Goal: Find specific page/section: Find specific page/section

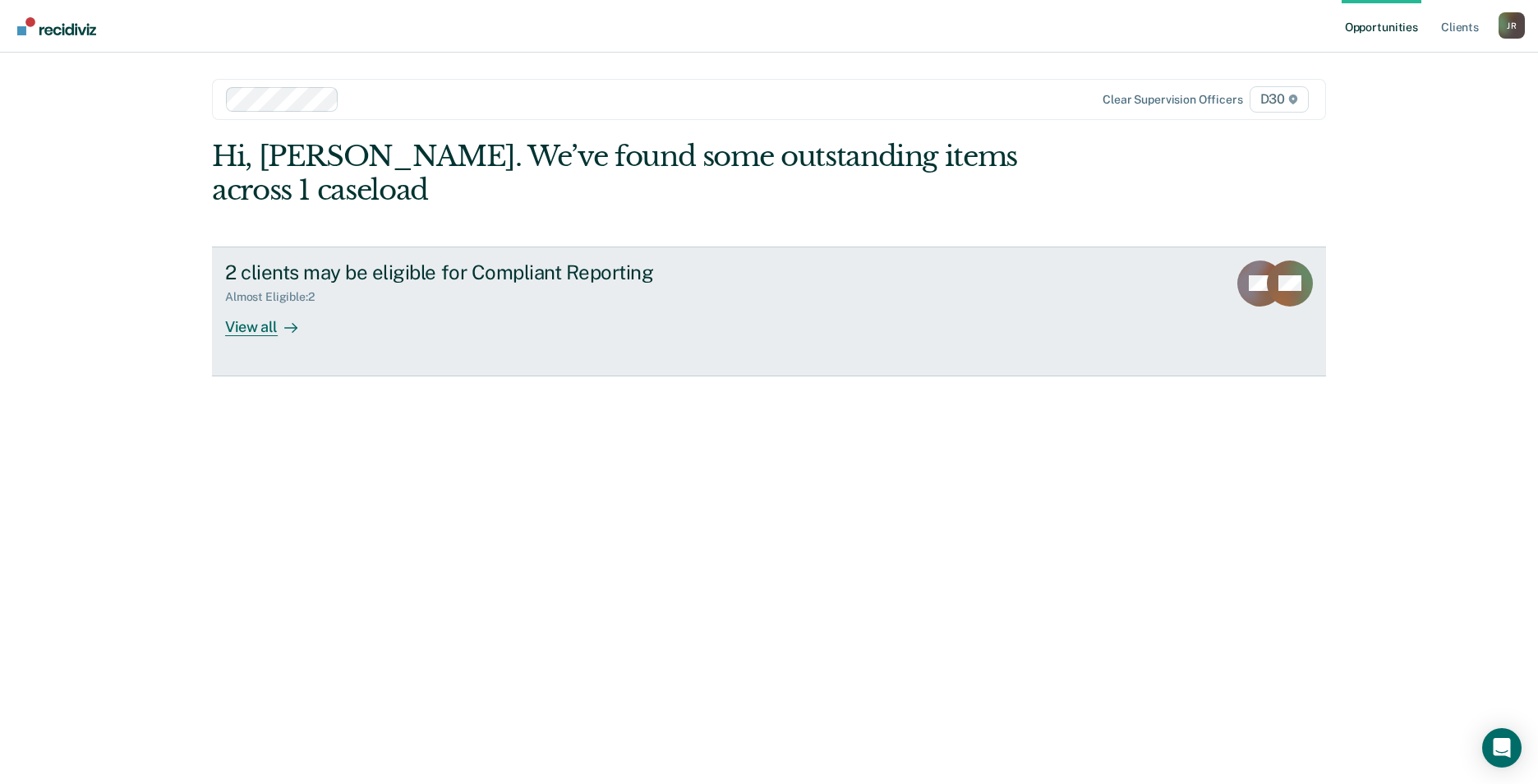
click at [241, 304] on div "View all" at bounding box center [272, 320] width 92 height 32
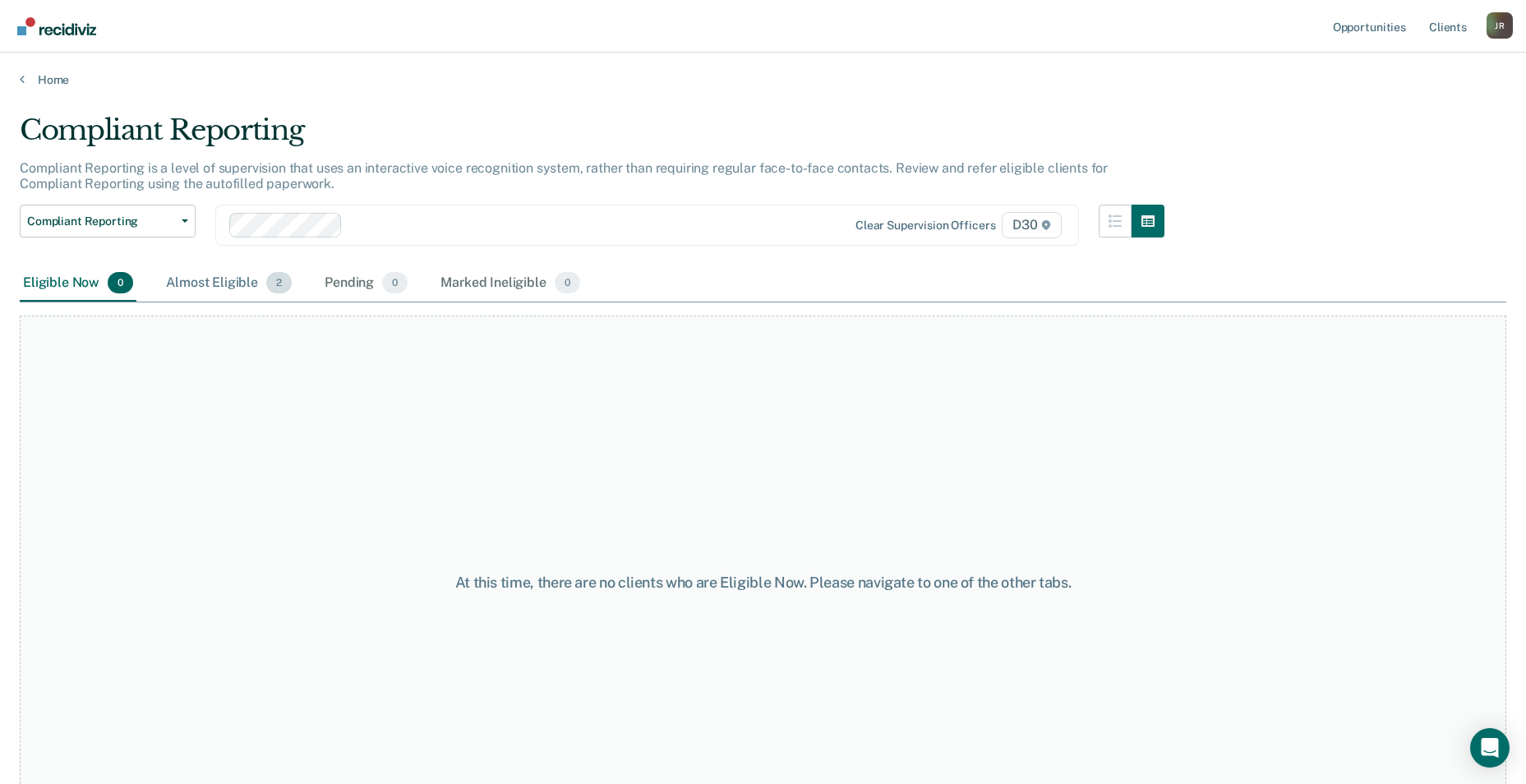
click at [238, 286] on div "Almost Eligible 2" at bounding box center [228, 283] width 132 height 36
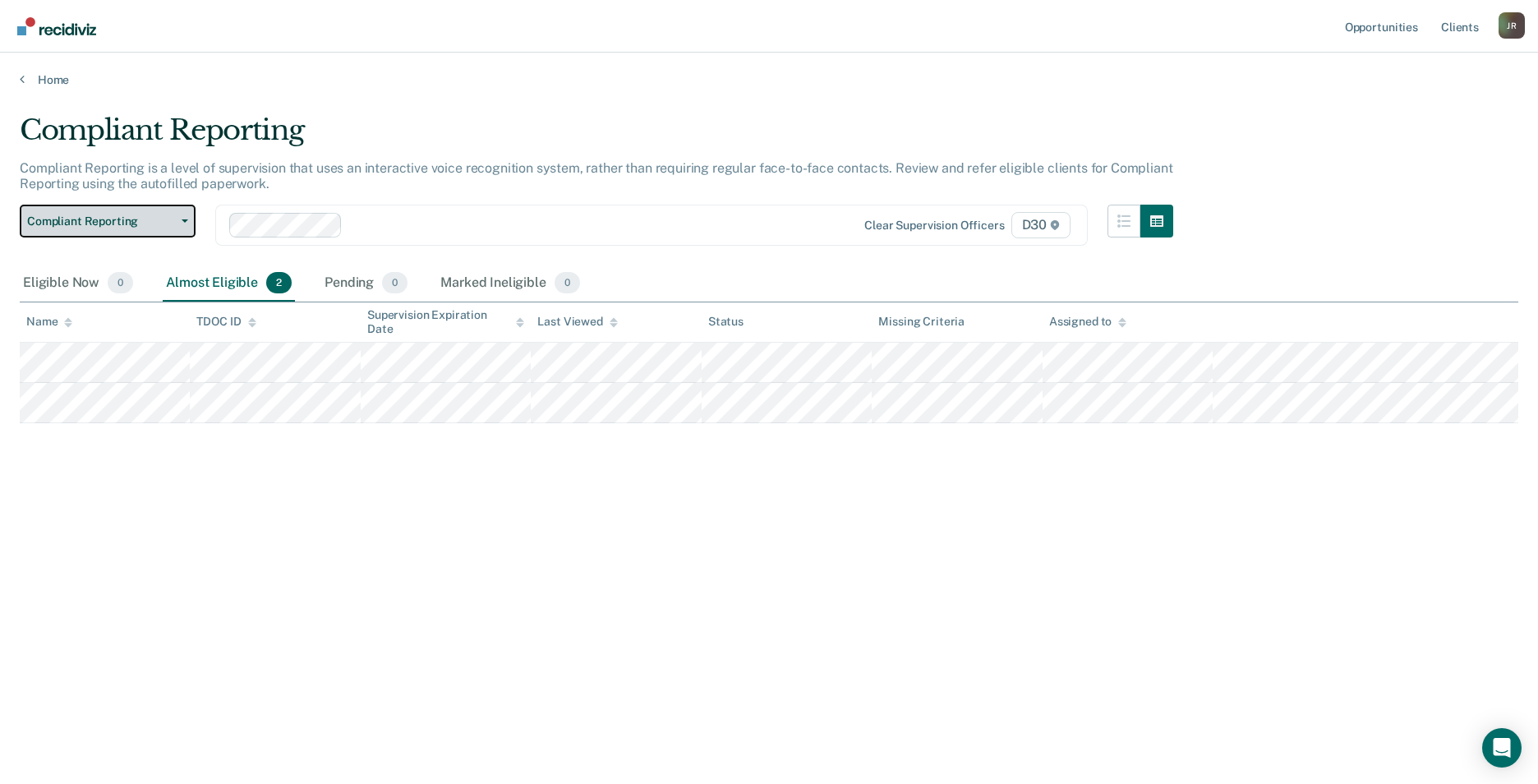
click at [181, 221] on span "button" at bounding box center [182, 221] width 13 height 3
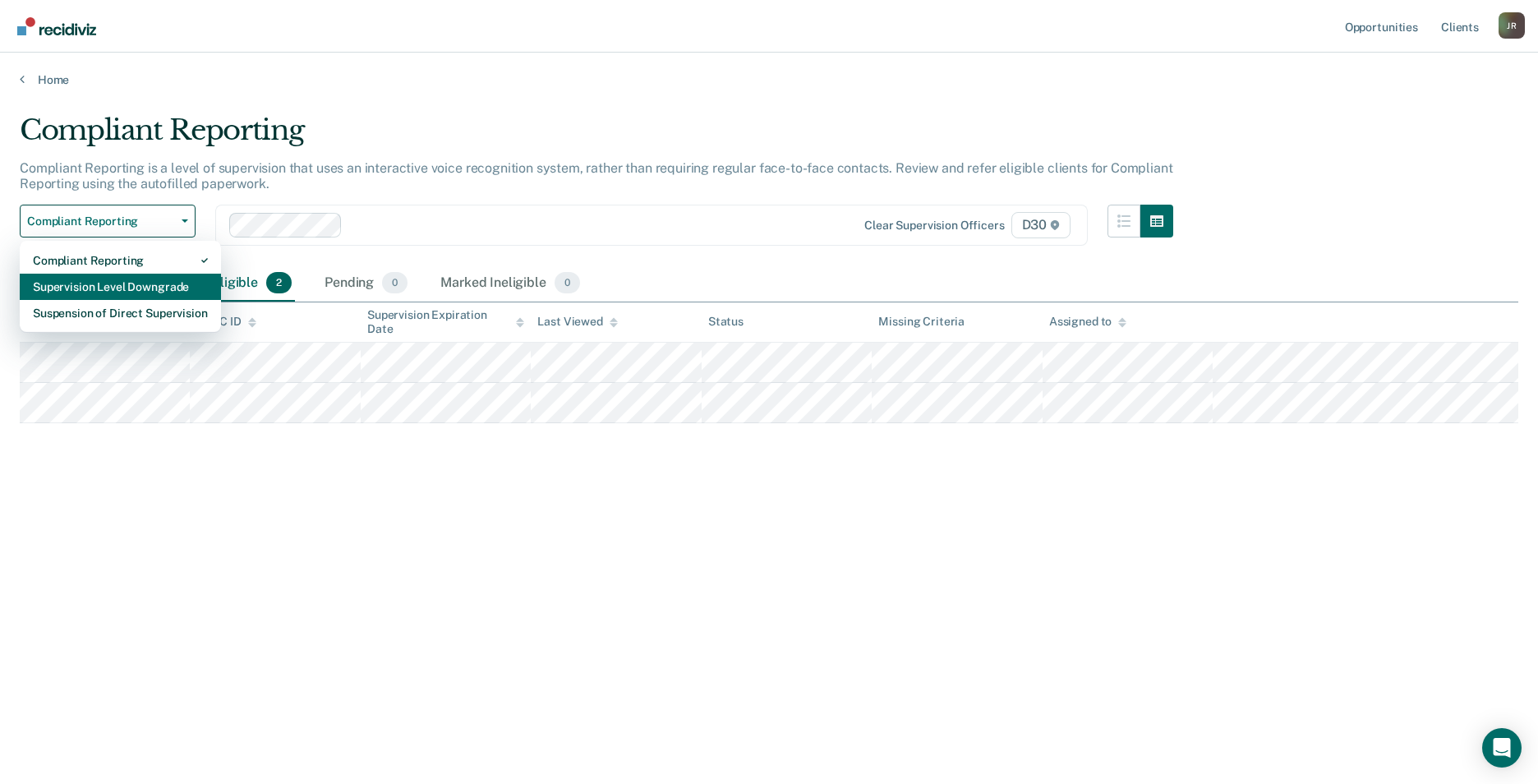
click at [164, 282] on div "Supervision Level Downgrade" at bounding box center [121, 287] width 176 height 26
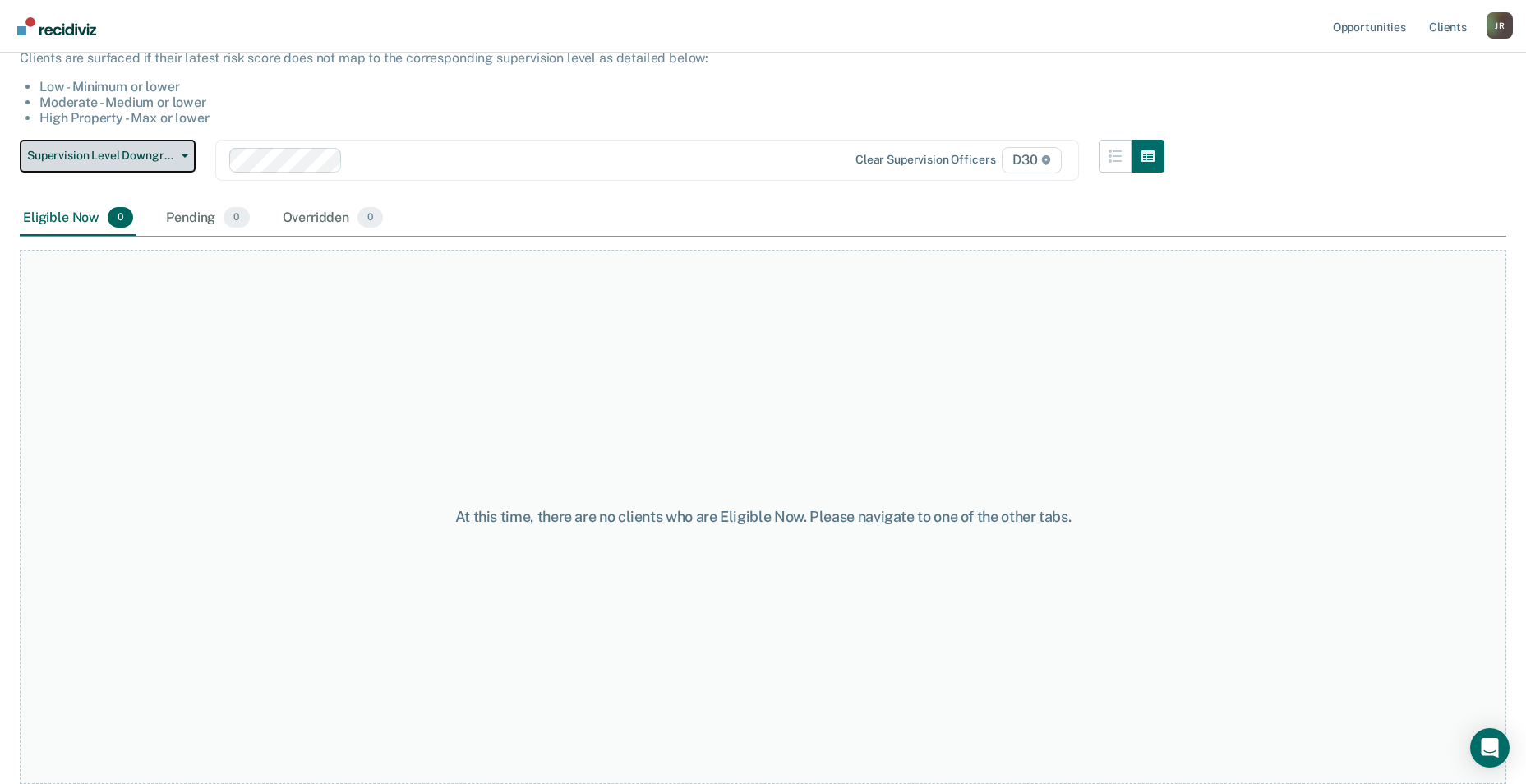
scroll to position [57, 0]
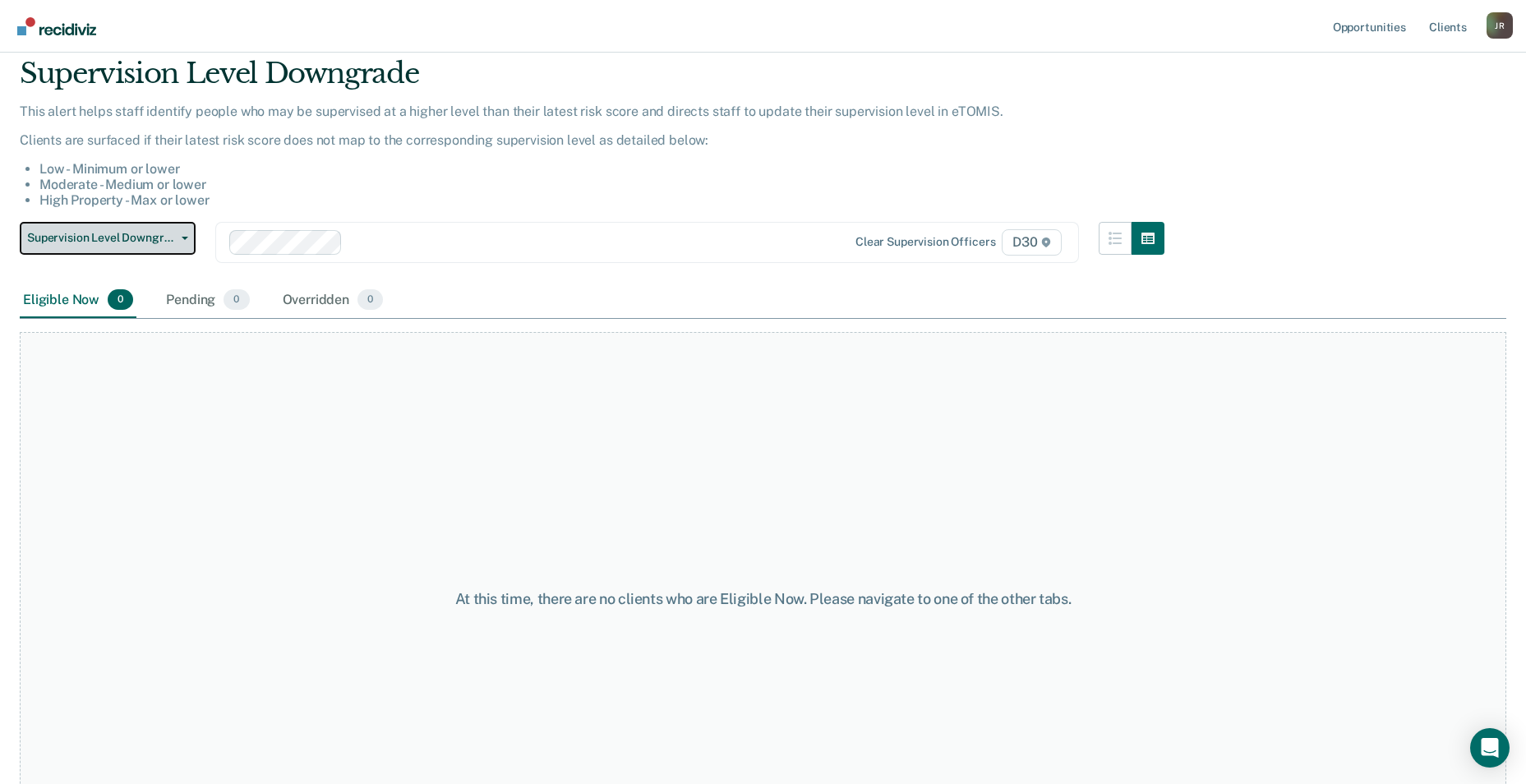
click at [186, 237] on icon "button" at bounding box center [184, 238] width 7 height 3
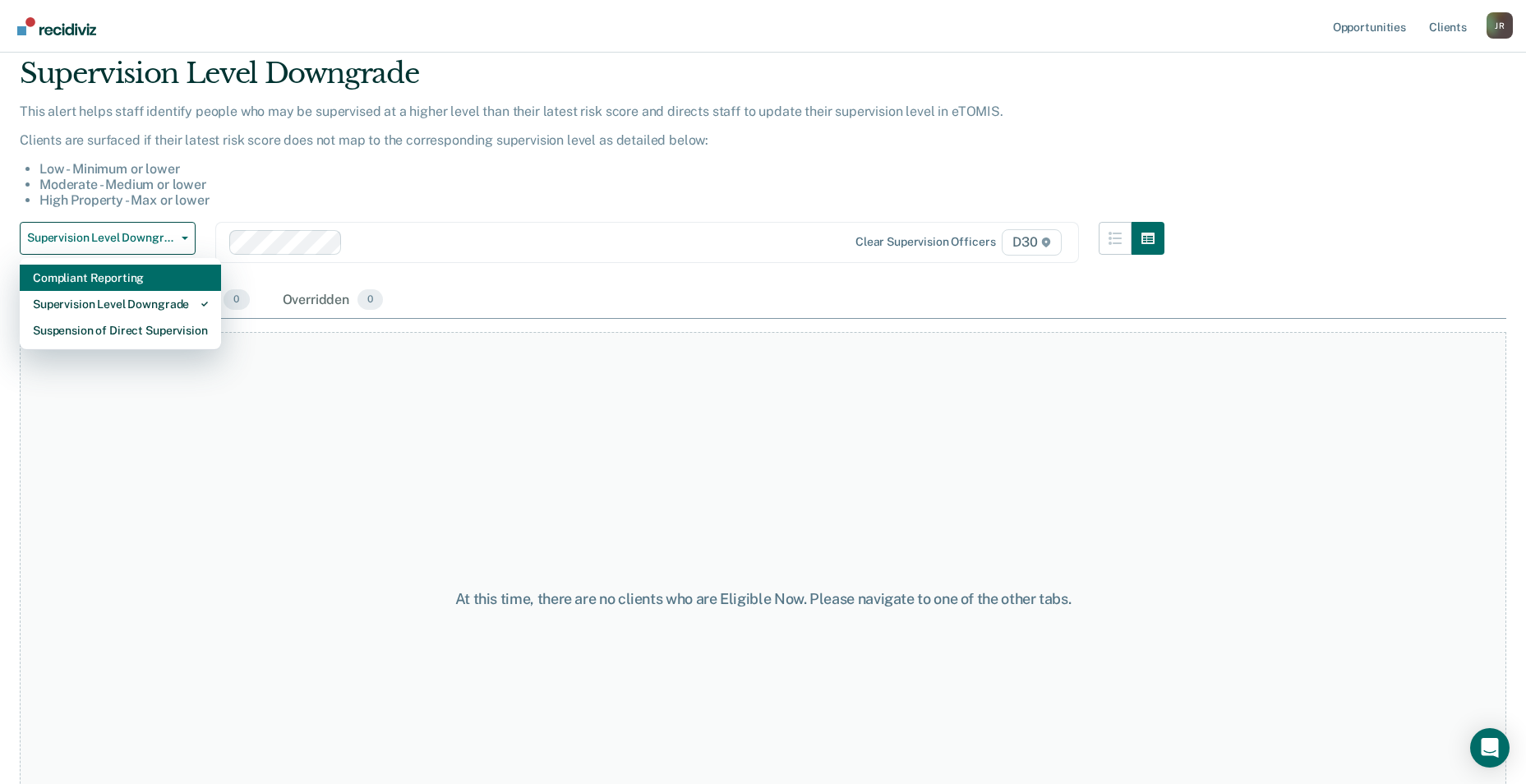
click at [150, 279] on div "Compliant Reporting" at bounding box center [121, 277] width 176 height 26
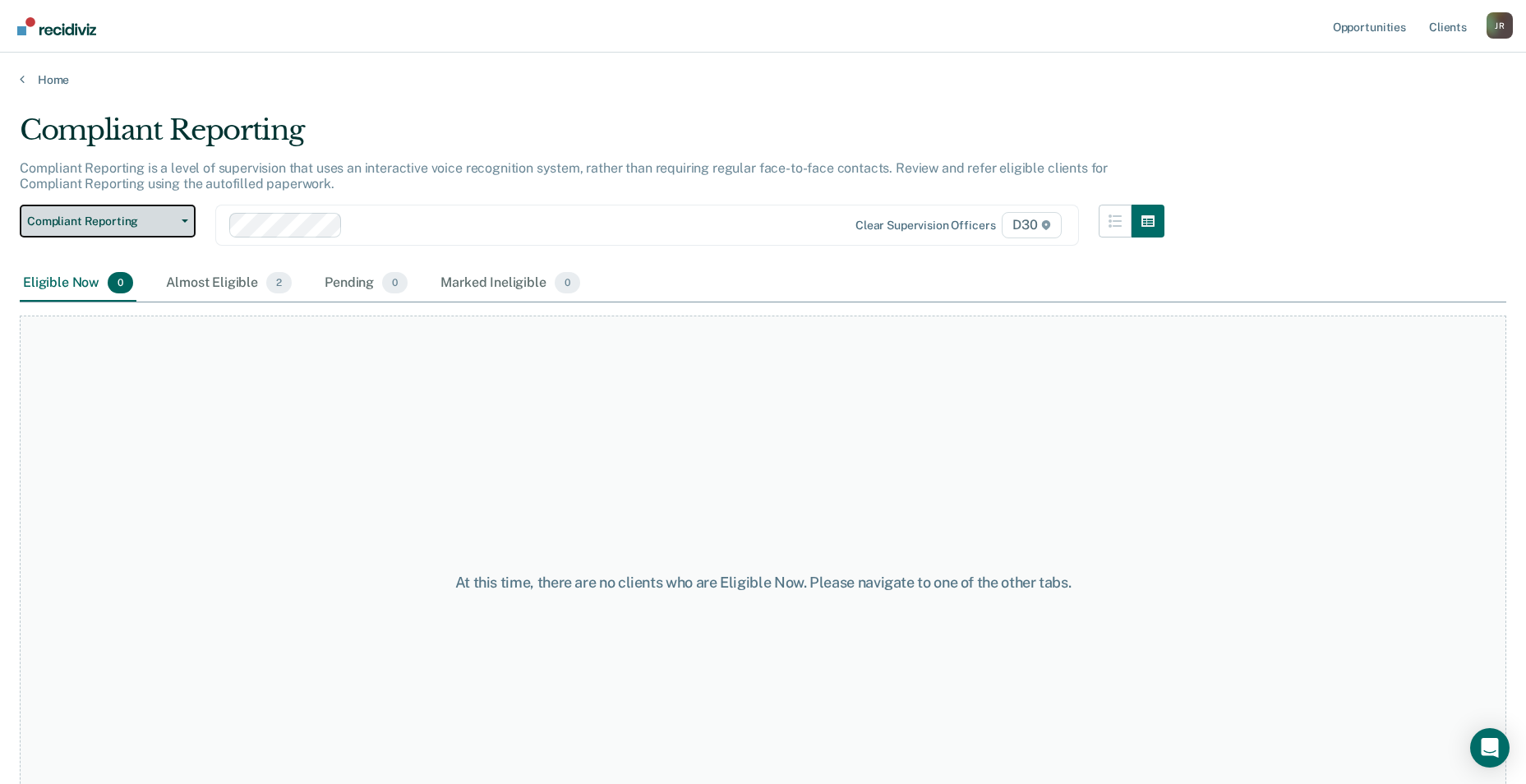
click at [175, 225] on span "Compliant Reporting" at bounding box center [101, 221] width 148 height 14
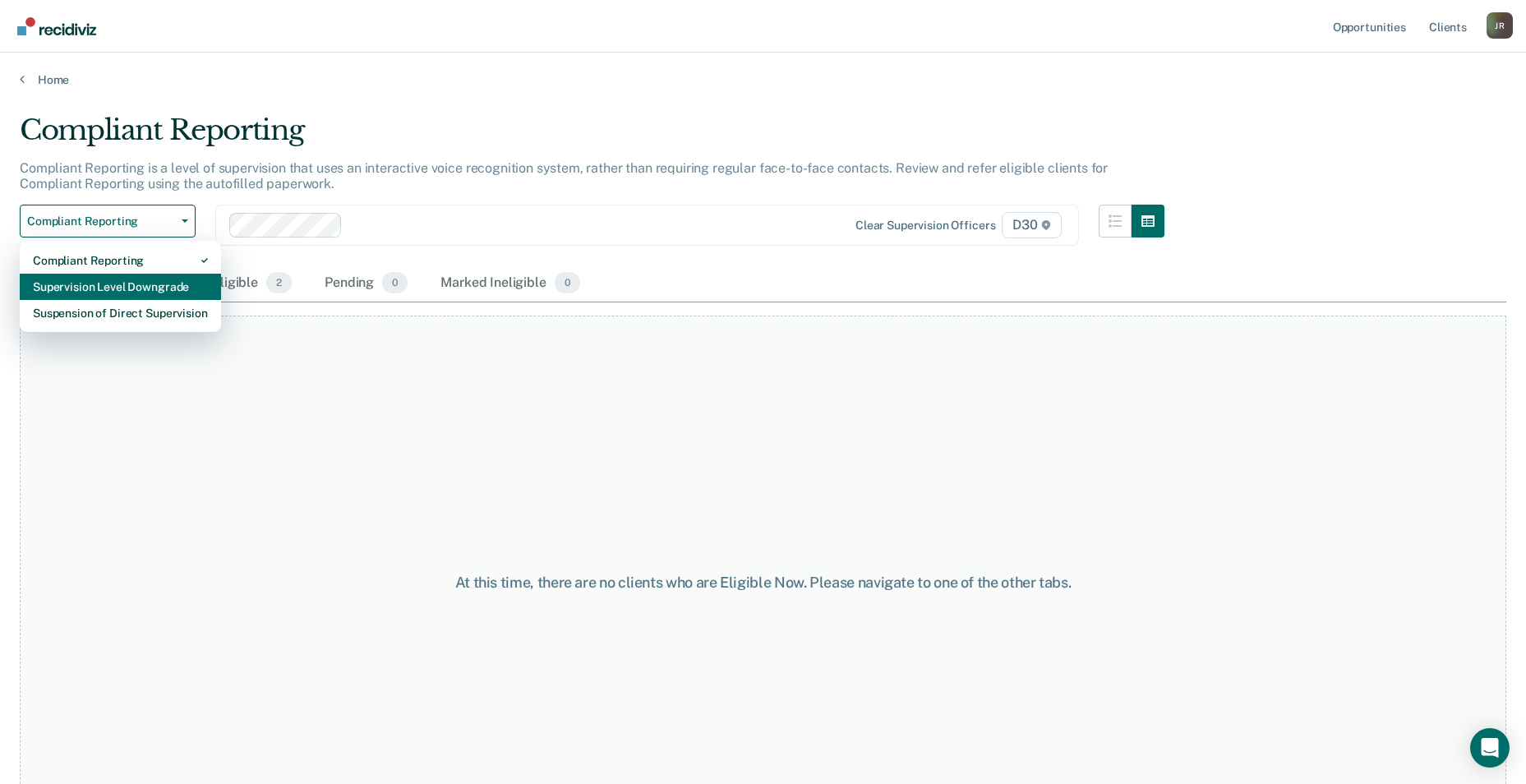
click at [165, 283] on div "Supervision Level Downgrade" at bounding box center [121, 287] width 176 height 26
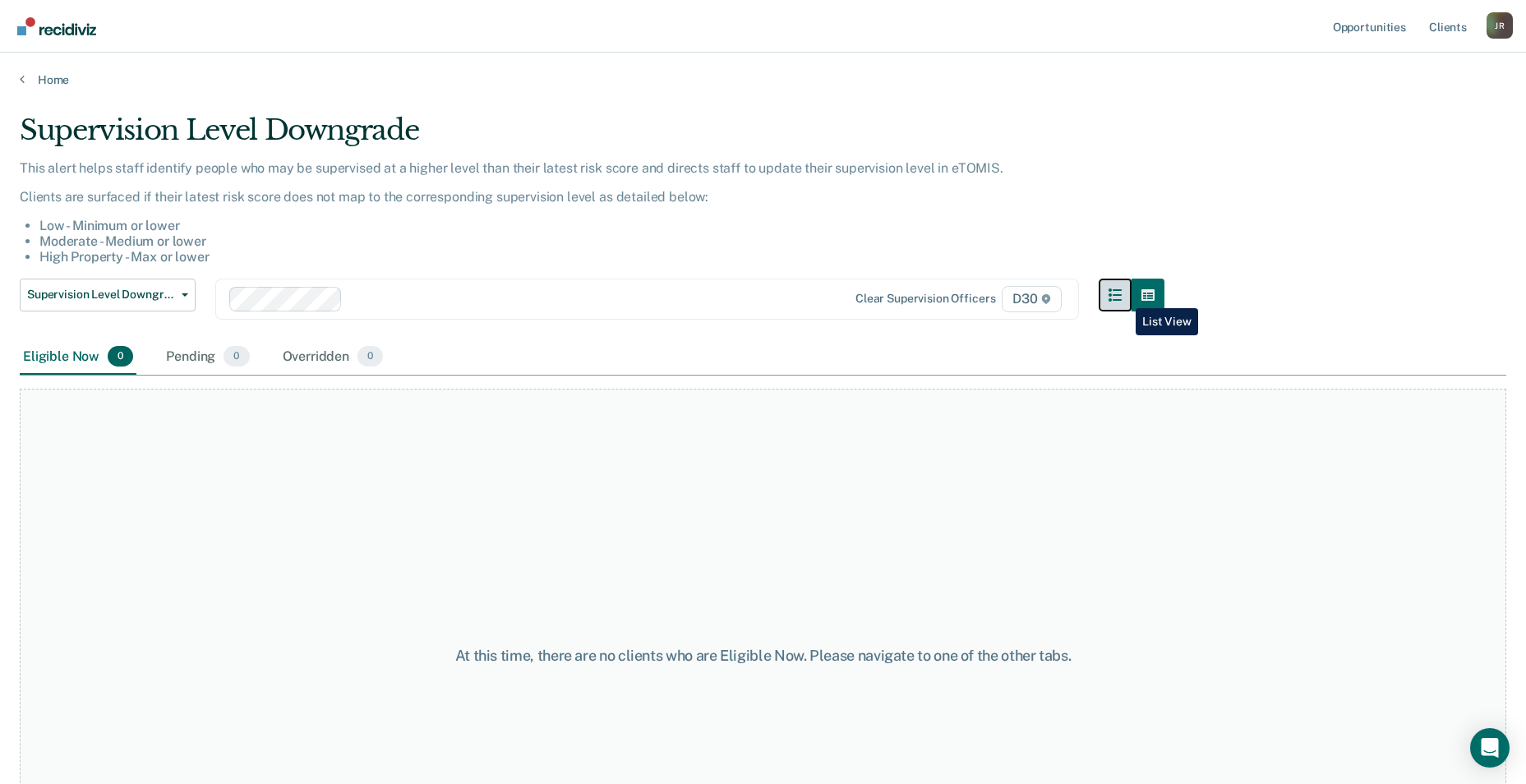
click at [1122, 296] on icon "button" at bounding box center [1115, 295] width 13 height 13
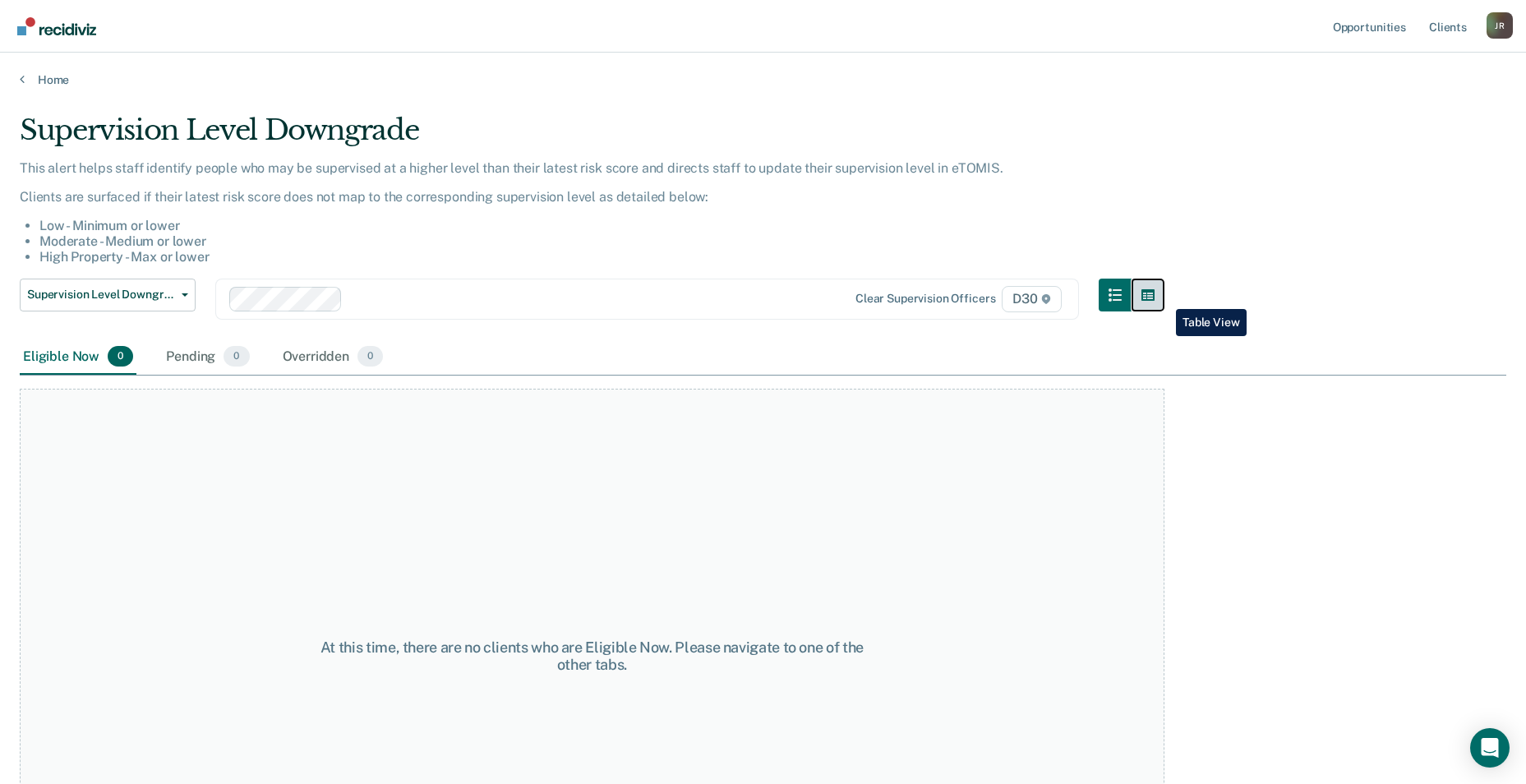
click at [1164, 296] on button "button" at bounding box center [1148, 294] width 33 height 33
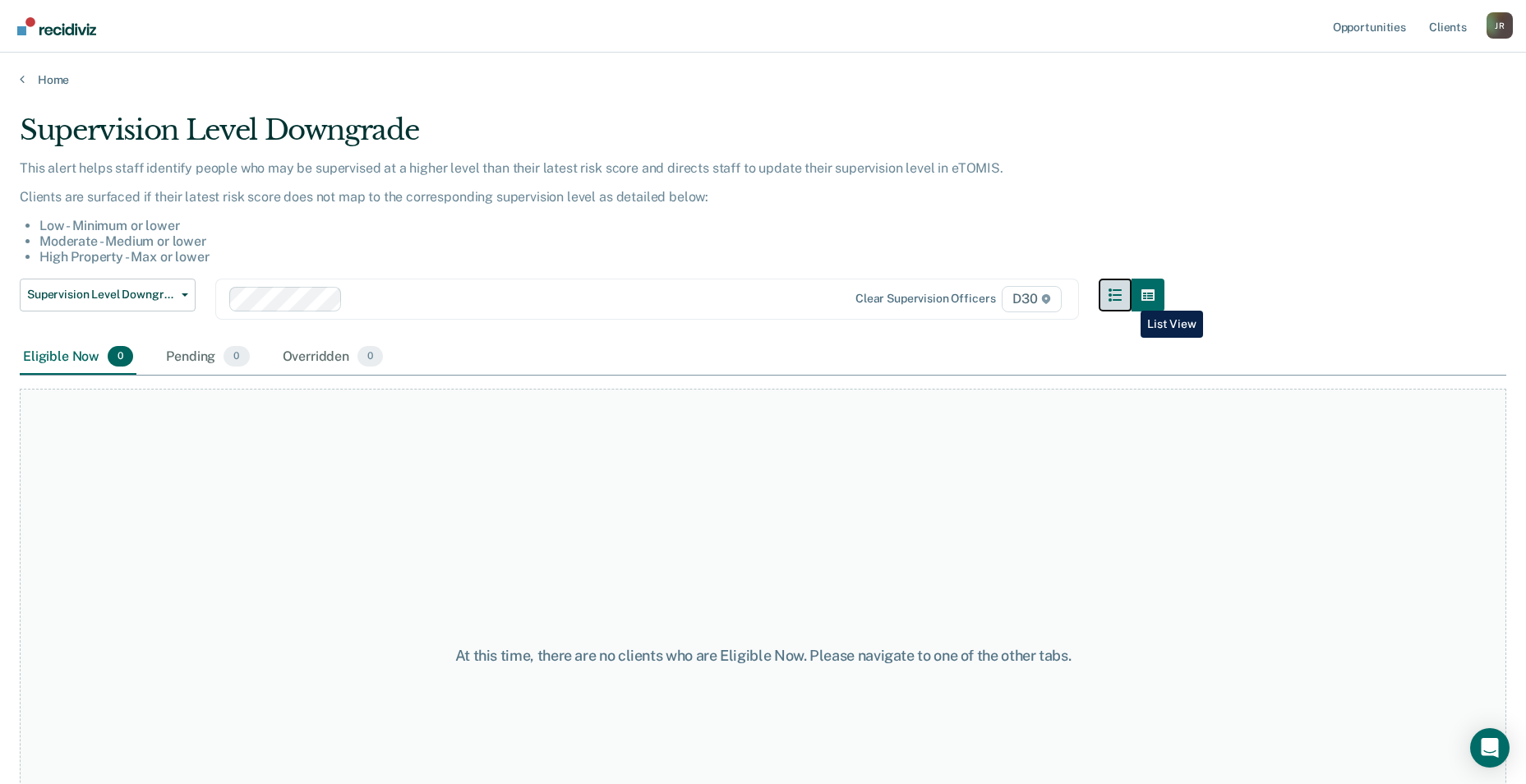
click at [1122, 298] on icon "button" at bounding box center [1115, 295] width 13 height 13
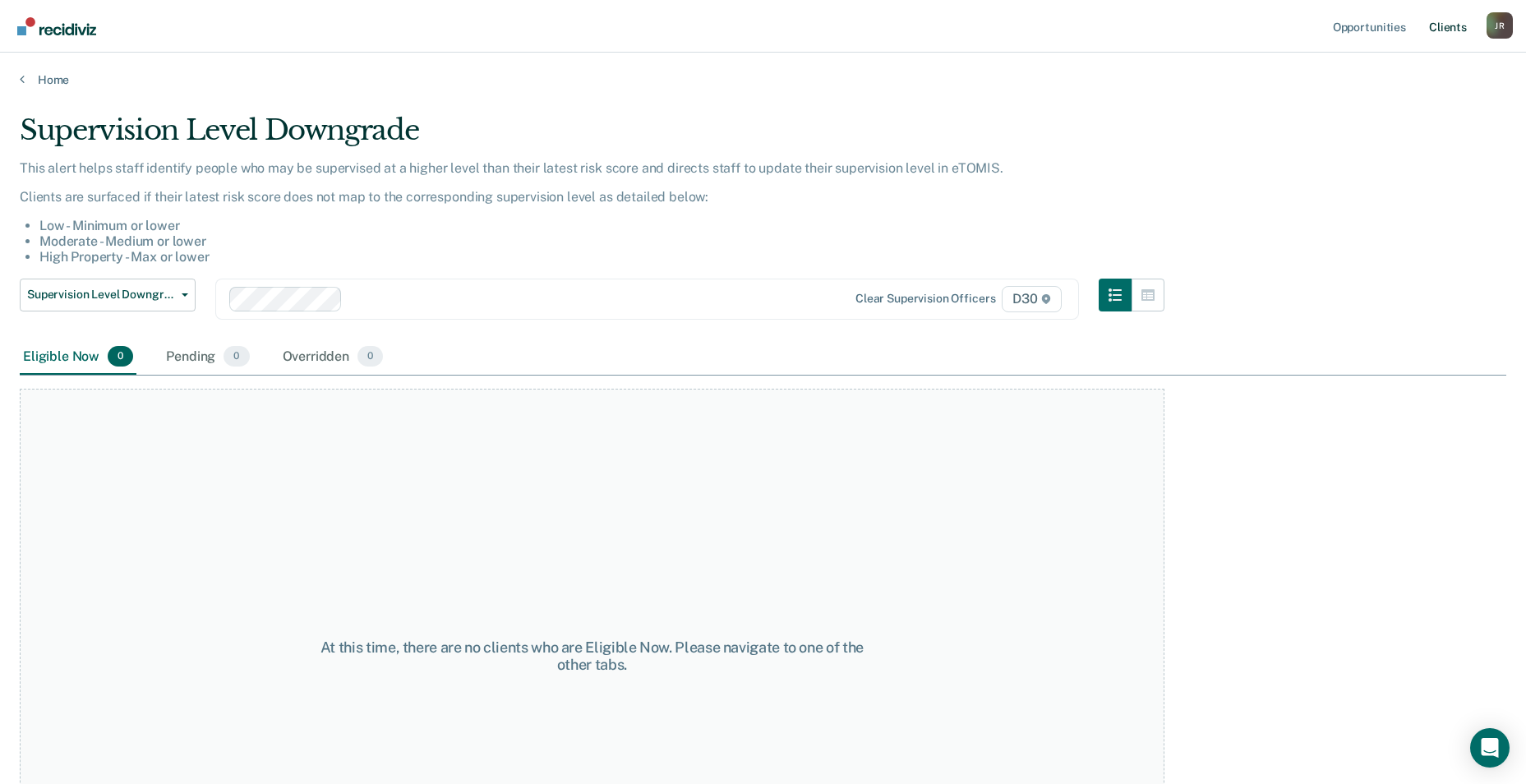
click at [1450, 27] on link "Client s" at bounding box center [1448, 26] width 44 height 53
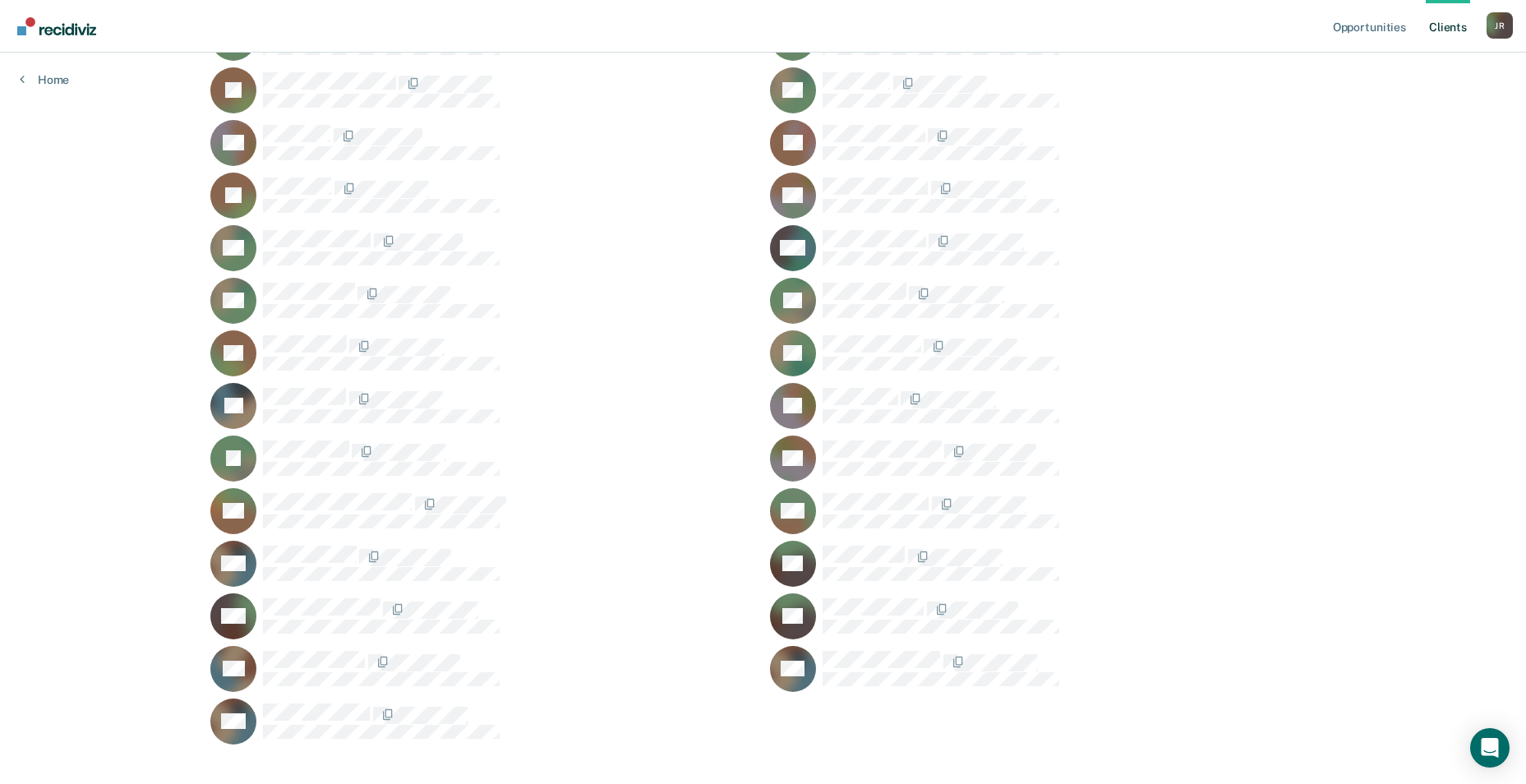
scroll to position [2205, 0]
